Goal: Information Seeking & Learning: Find specific fact

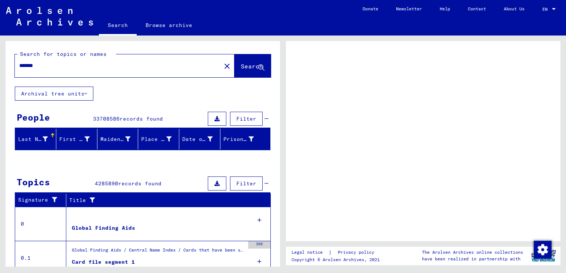
click at [34, 64] on input "*******" at bounding box center [117, 66] width 197 height 8
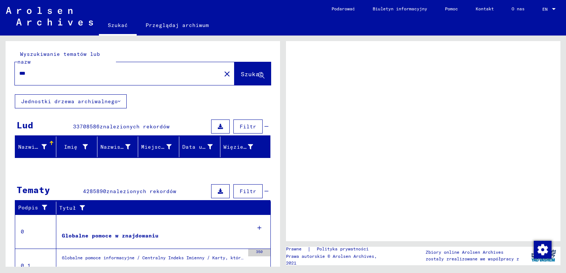
type input "****"
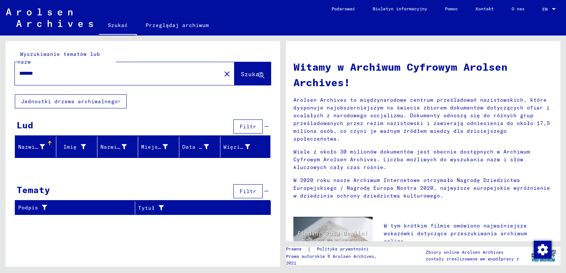
click at [46, 70] on input "*******" at bounding box center [115, 74] width 193 height 8
drag, startPoint x: 46, startPoint y: 66, endPoint x: 11, endPoint y: 66, distance: 34.8
click at [11, 66] on div "Wyszukiwanie tematów lub nazw ******* close Szukać" at bounding box center [143, 67] width 274 height 53
type input "**********"
click at [244, 70] on span "Szukać" at bounding box center [252, 73] width 22 height 7
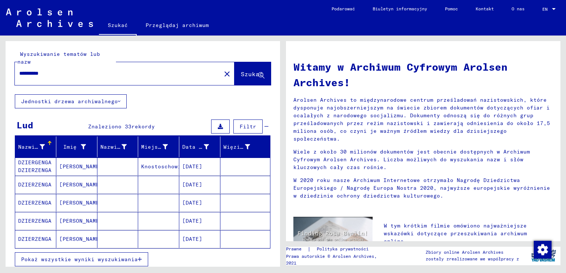
click at [197, 176] on mat-cell "[DATE]" at bounding box center [199, 185] width 41 height 18
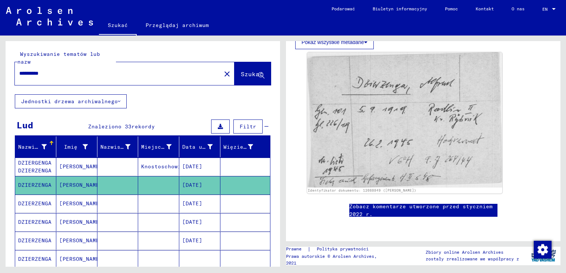
scroll to position [161, 0]
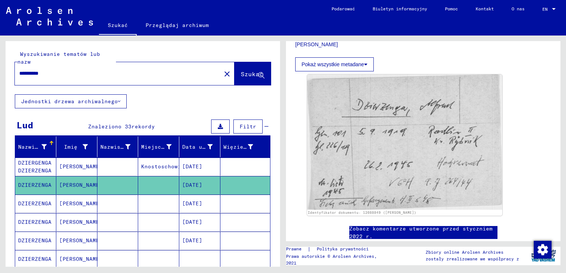
click at [194, 195] on mat-cell "[DATE]" at bounding box center [199, 204] width 41 height 18
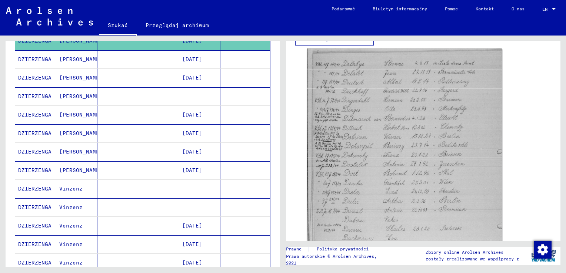
scroll to position [203, 0]
click at [202, 52] on mat-cell "[DATE]" at bounding box center [199, 59] width 41 height 18
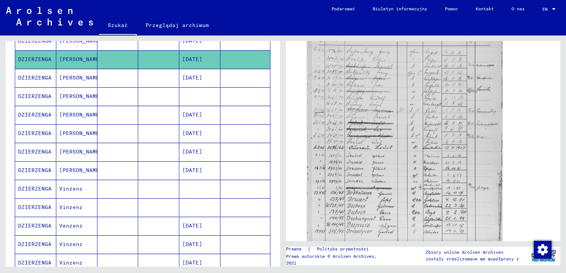
scroll to position [268, 0]
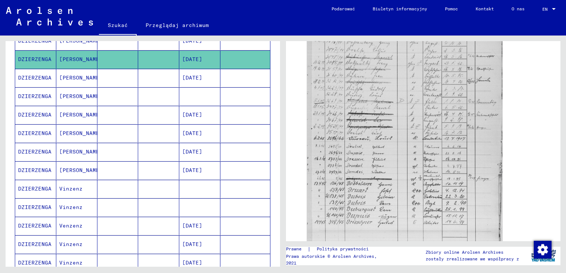
click at [192, 73] on mat-cell "[DATE]" at bounding box center [199, 78] width 41 height 18
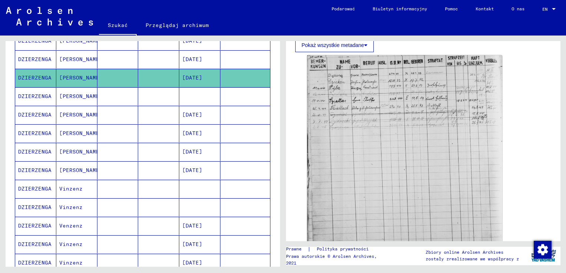
scroll to position [210, 0]
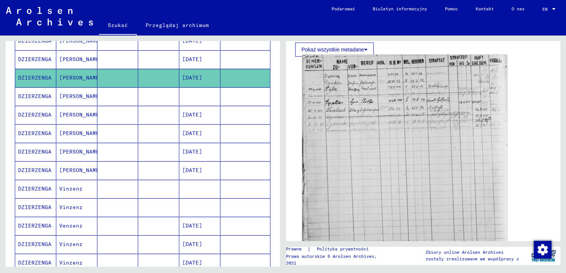
click at [418, 147] on img at bounding box center [404, 154] width 205 height 198
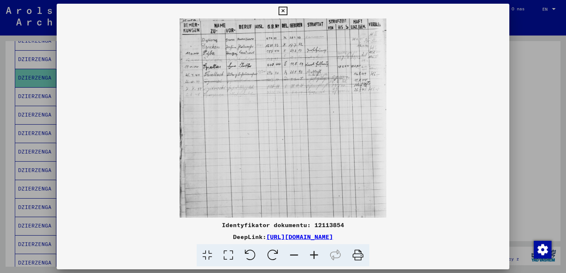
click at [312, 255] on icon at bounding box center [314, 255] width 20 height 23
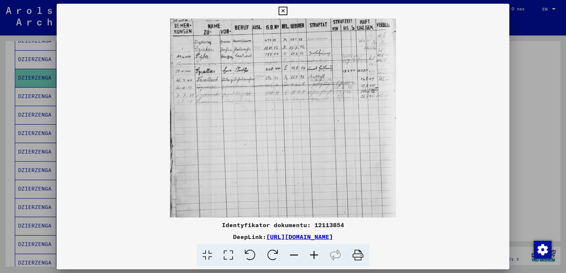
click at [312, 255] on icon at bounding box center [314, 255] width 20 height 23
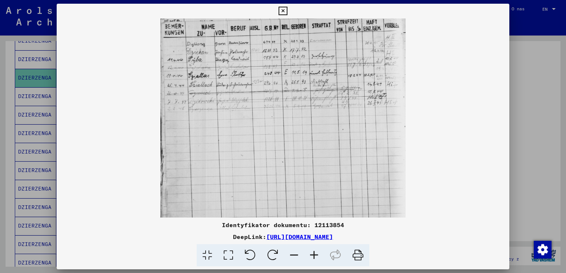
click at [312, 255] on icon at bounding box center [314, 255] width 20 height 23
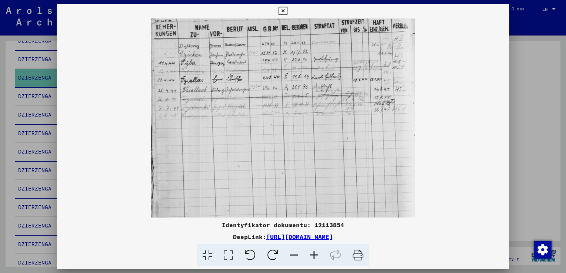
click at [312, 255] on icon at bounding box center [314, 255] width 20 height 23
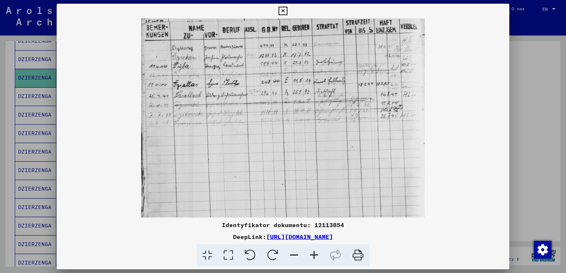
click at [312, 255] on icon at bounding box center [314, 255] width 20 height 23
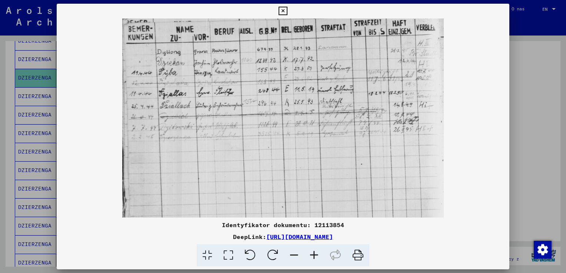
click at [312, 255] on icon at bounding box center [314, 255] width 20 height 23
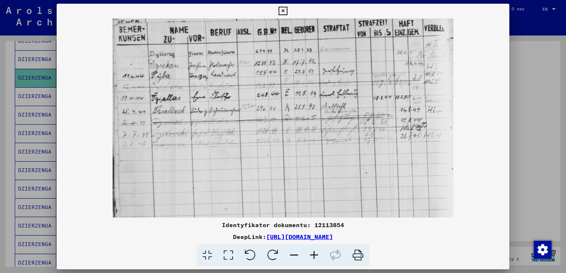
click at [312, 255] on icon at bounding box center [314, 255] width 20 height 23
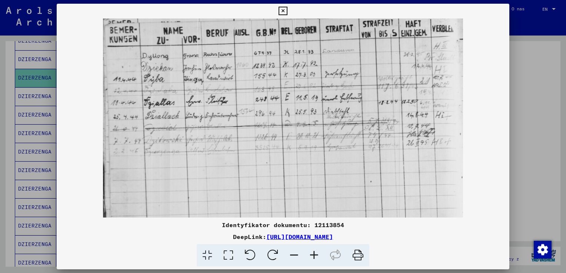
click at [312, 255] on icon at bounding box center [314, 255] width 20 height 23
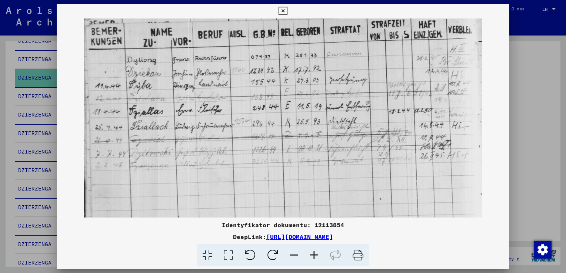
click at [312, 255] on icon at bounding box center [314, 255] width 20 height 23
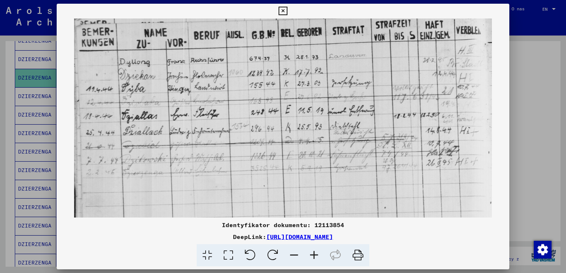
click at [281, 13] on icon at bounding box center [282, 11] width 9 height 9
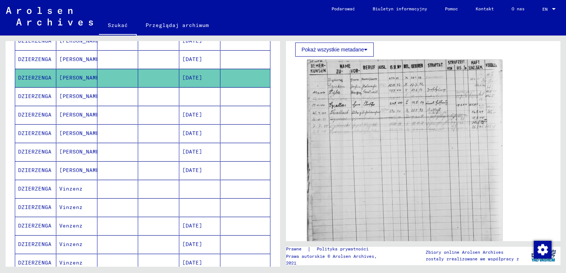
click at [206, 110] on mat-cell "[DATE]" at bounding box center [199, 115] width 41 height 18
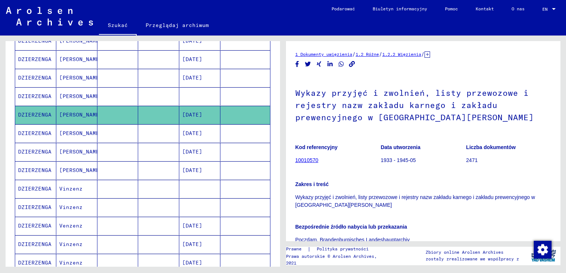
click at [203, 124] on mat-cell "[DATE]" at bounding box center [199, 133] width 41 height 18
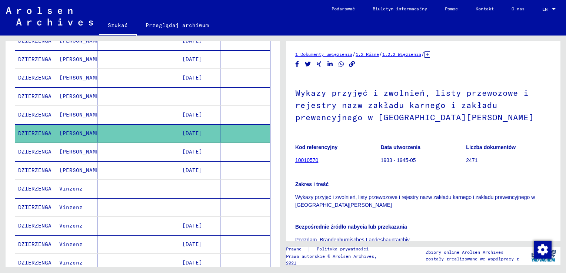
click at [202, 143] on mat-cell "[DATE]" at bounding box center [199, 152] width 41 height 18
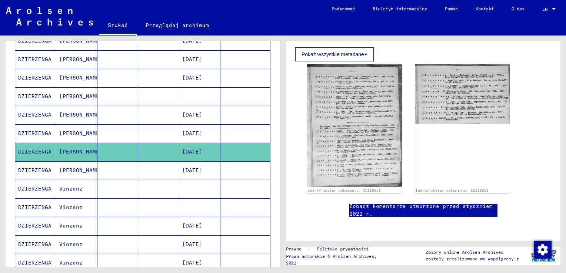
scroll to position [219, 0]
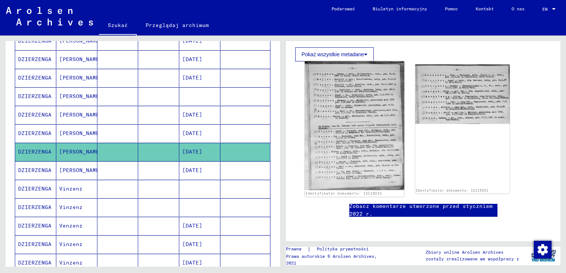
click at [316, 124] on img at bounding box center [354, 125] width 99 height 129
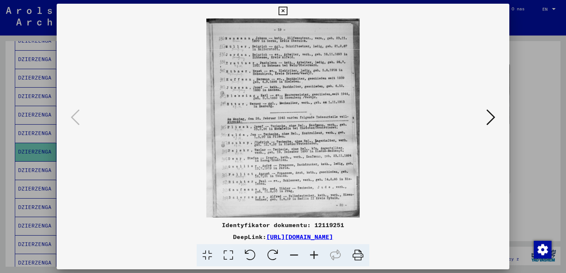
click at [313, 254] on icon at bounding box center [314, 255] width 20 height 23
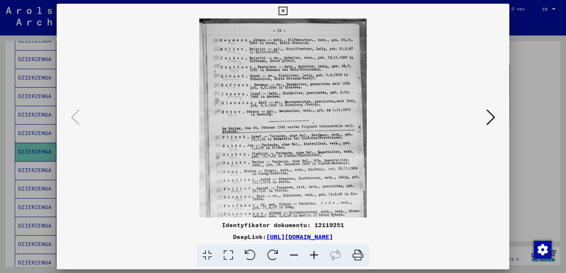
click at [313, 254] on icon at bounding box center [314, 255] width 20 height 23
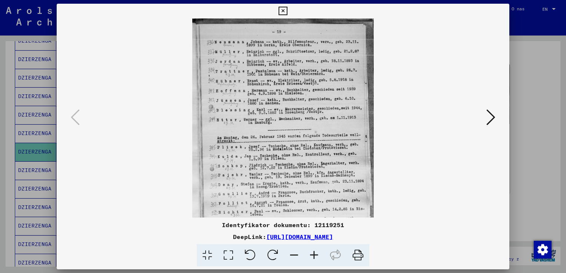
click at [313, 254] on icon at bounding box center [314, 255] width 20 height 23
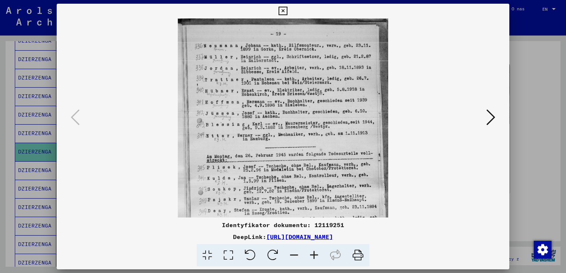
click at [313, 254] on icon at bounding box center [314, 255] width 20 height 23
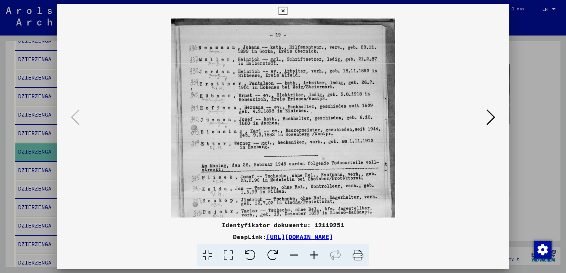
click at [313, 254] on icon at bounding box center [314, 255] width 20 height 23
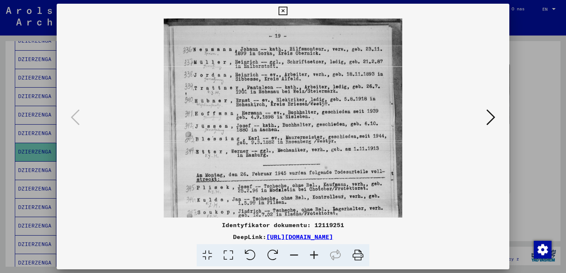
click at [313, 254] on icon at bounding box center [314, 255] width 20 height 23
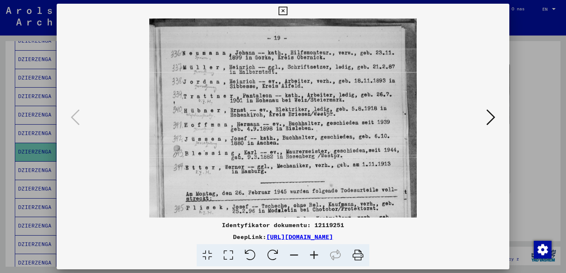
click at [313, 254] on icon at bounding box center [314, 255] width 20 height 23
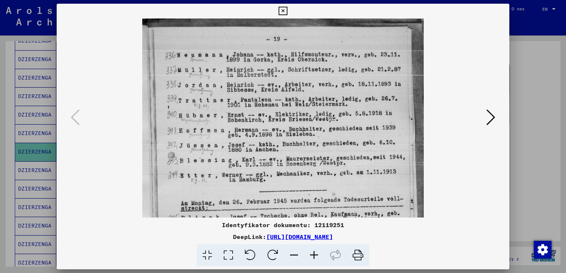
click at [313, 254] on icon at bounding box center [314, 255] width 20 height 23
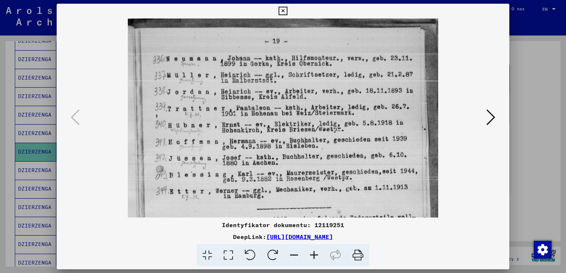
click at [313, 254] on icon at bounding box center [314, 255] width 20 height 23
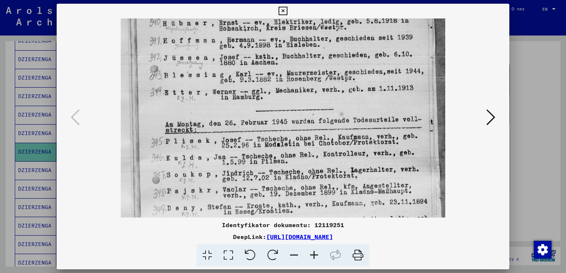
scroll to position [108, 0]
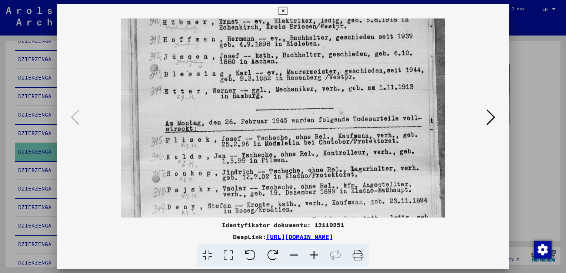
drag, startPoint x: 271, startPoint y: 172, endPoint x: 272, endPoint y: 66, distance: 106.6
click at [272, 66] on img at bounding box center [283, 120] width 324 height 421
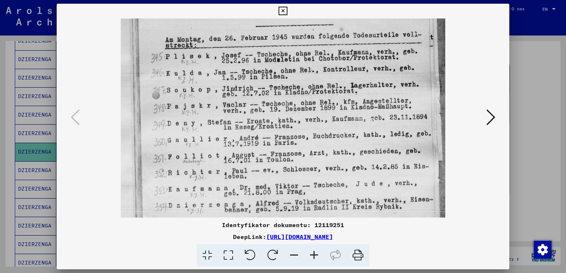
scroll to position [192, 0]
drag, startPoint x: 275, startPoint y: 153, endPoint x: 276, endPoint y: 69, distance: 84.0
click at [276, 69] on img at bounding box center [283, 36] width 324 height 421
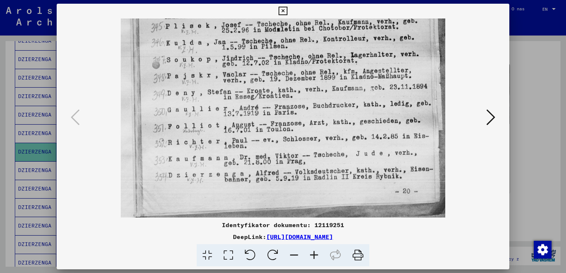
drag, startPoint x: 285, startPoint y: 138, endPoint x: 290, endPoint y: 74, distance: 63.9
click at [290, 74] on img at bounding box center [283, 6] width 324 height 421
click at [283, 11] on icon at bounding box center [282, 11] width 9 height 9
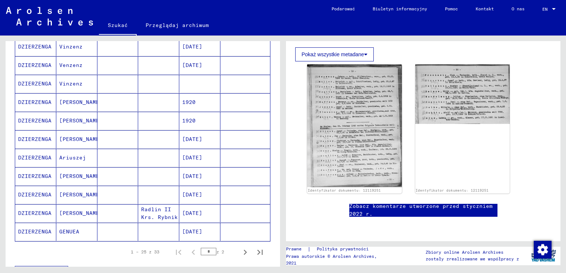
scroll to position [378, 0]
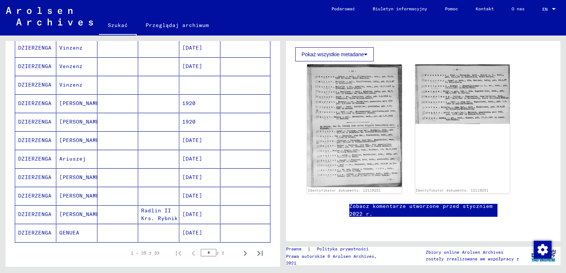
click at [189, 205] on mat-cell "[DATE]" at bounding box center [199, 214] width 41 height 18
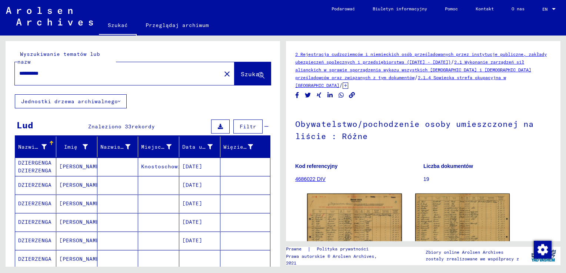
click at [198, 183] on mat-cell "[DATE]" at bounding box center [199, 185] width 41 height 18
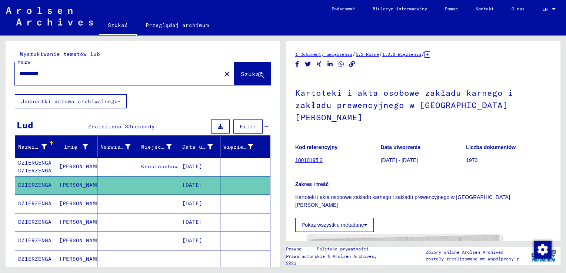
click at [198, 195] on mat-cell "[DATE]" at bounding box center [199, 204] width 41 height 18
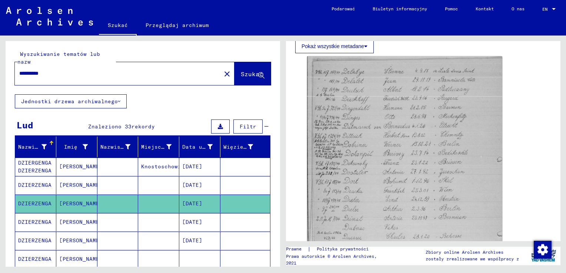
scroll to position [197, 0]
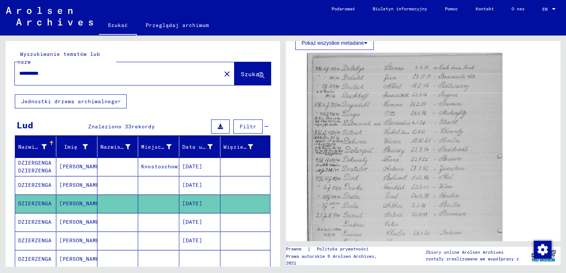
click at [196, 217] on mat-cell "[DATE]" at bounding box center [199, 222] width 41 height 18
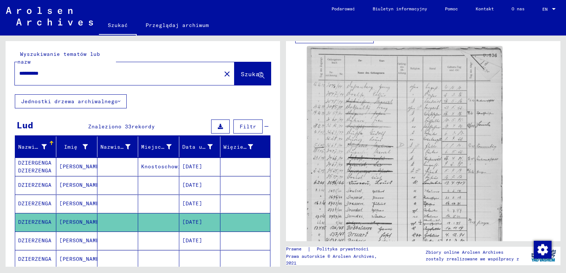
scroll to position [226, 0]
click at [195, 235] on mat-cell "[DATE]" at bounding box center [199, 241] width 41 height 18
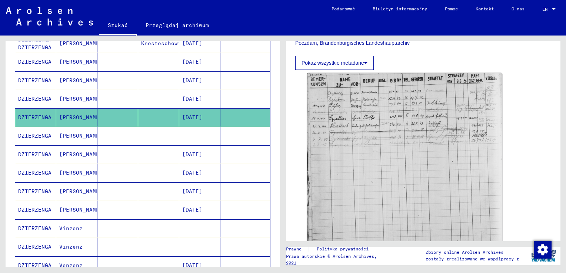
scroll to position [155, 0]
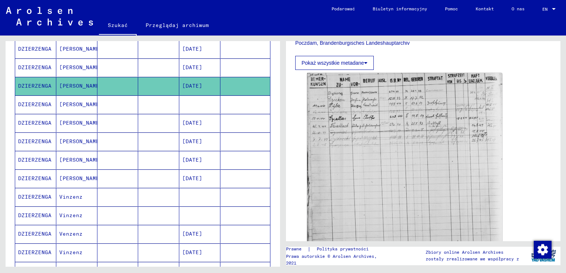
click at [203, 97] on mat-cell at bounding box center [199, 104] width 41 height 18
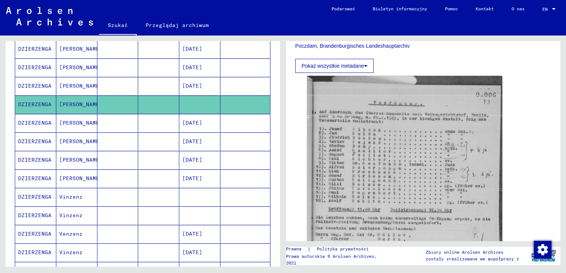
scroll to position [212, 0]
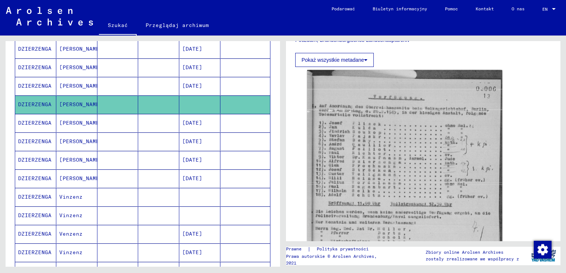
click at [197, 114] on mat-cell "[DATE]" at bounding box center [199, 123] width 41 height 18
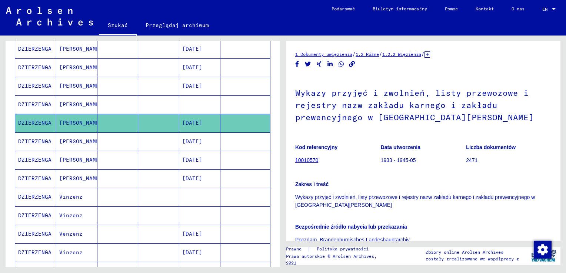
click at [195, 137] on mat-cell "[DATE]" at bounding box center [199, 141] width 41 height 18
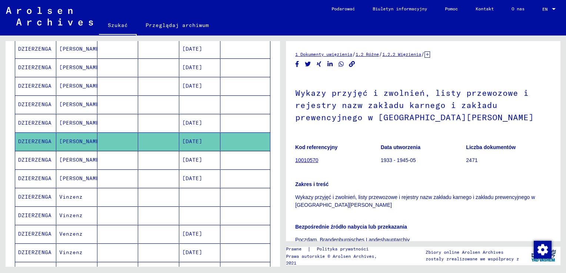
click at [195, 151] on mat-cell "[DATE]" at bounding box center [199, 160] width 41 height 18
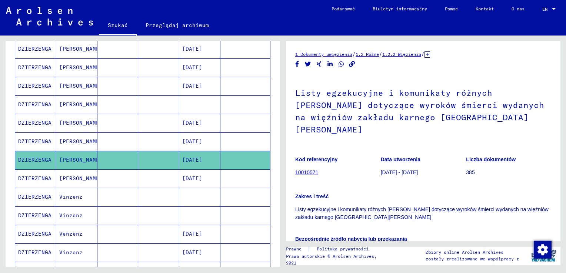
click at [197, 170] on mat-cell "[DATE]" at bounding box center [199, 179] width 41 height 18
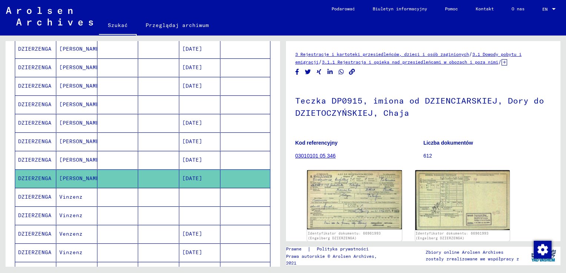
click at [197, 188] on mat-cell at bounding box center [199, 197] width 41 height 18
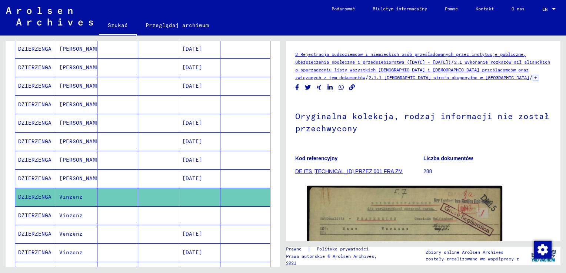
click at [199, 207] on mat-cell at bounding box center [199, 216] width 41 height 18
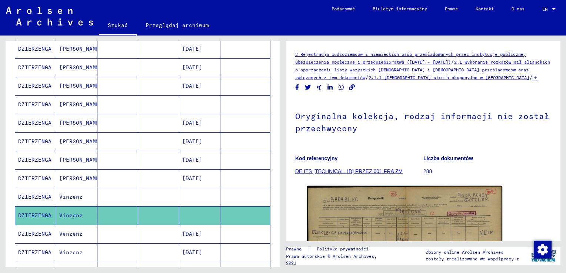
click at [200, 225] on mat-cell "[DATE]" at bounding box center [199, 234] width 41 height 18
